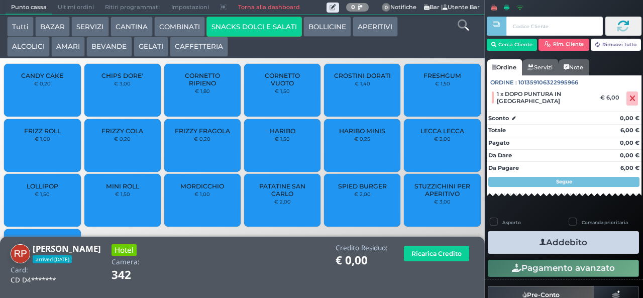
click at [275, 197] on span "PATATINE SAN CARLO" at bounding box center [283, 189] width 60 height 15
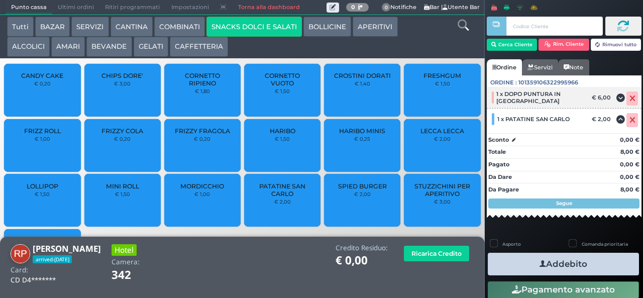
click at [630, 98] on icon at bounding box center [633, 98] width 6 height 1
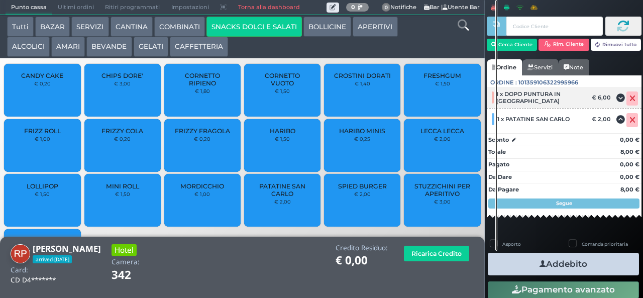
click at [630, 99] on icon at bounding box center [633, 98] width 6 height 1
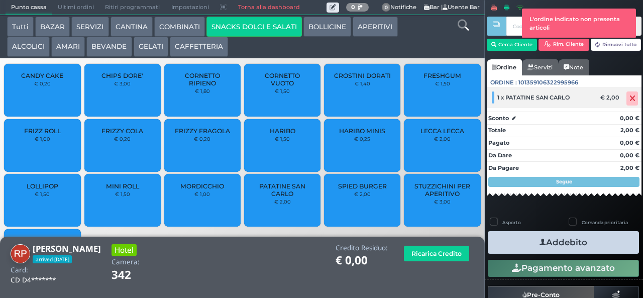
click at [630, 98] on icon at bounding box center [633, 98] width 6 height 1
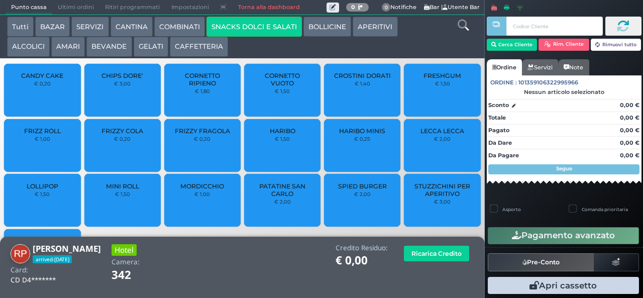
click at [287, 197] on span "PATATINE SAN CARLO" at bounding box center [283, 189] width 60 height 15
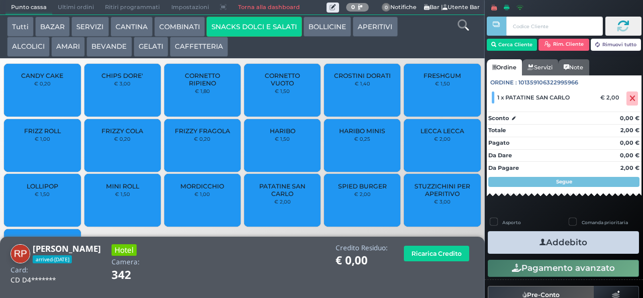
click at [540, 241] on icon "button" at bounding box center [543, 242] width 7 height 11
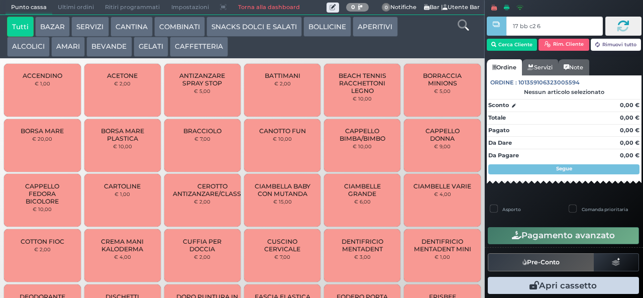
type input "17 bb c2 67"
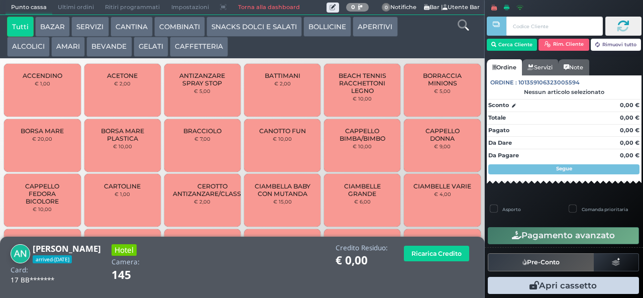
click at [116, 49] on button "BEVANDE" at bounding box center [108, 47] width 45 height 20
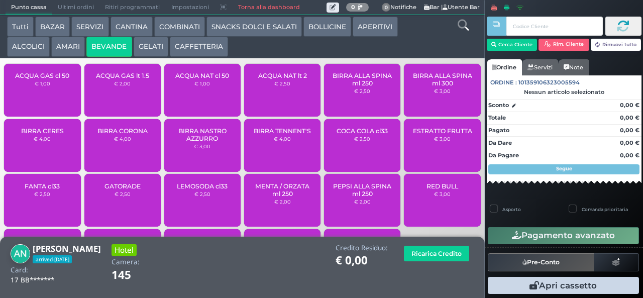
click at [285, 98] on div "ACQUA NAT lt 2 € 2,50" at bounding box center [282, 90] width 76 height 53
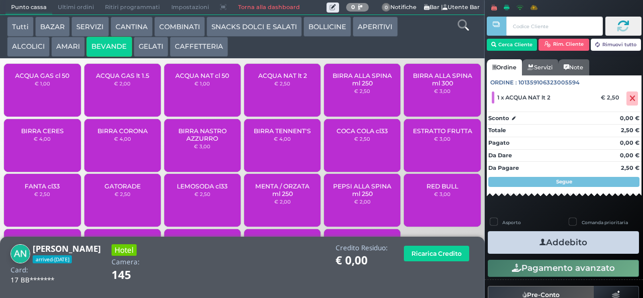
click at [289, 95] on div "ACQUA NAT lt 2 € 2,50" at bounding box center [282, 90] width 76 height 53
click at [540, 242] on icon "button" at bounding box center [543, 242] width 7 height 11
